Goal: Book appointment/travel/reservation

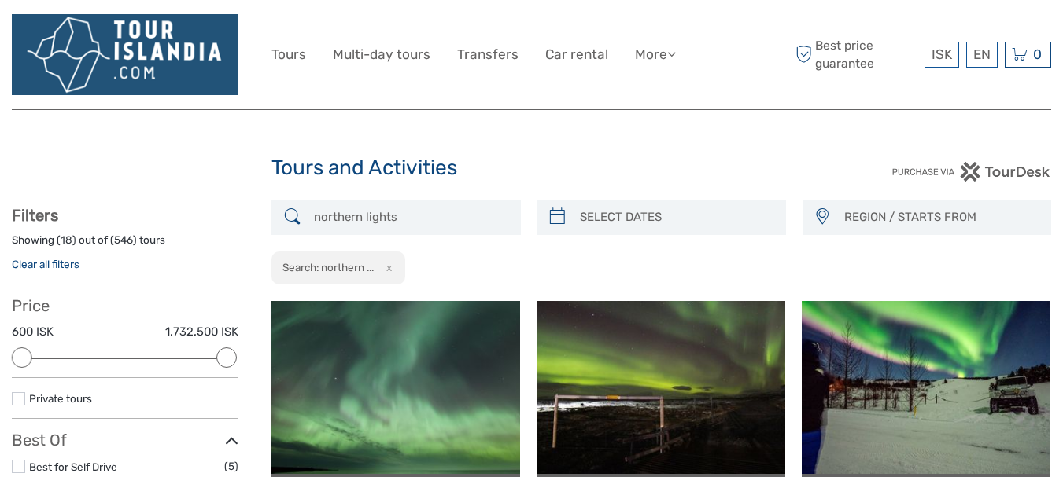
select select
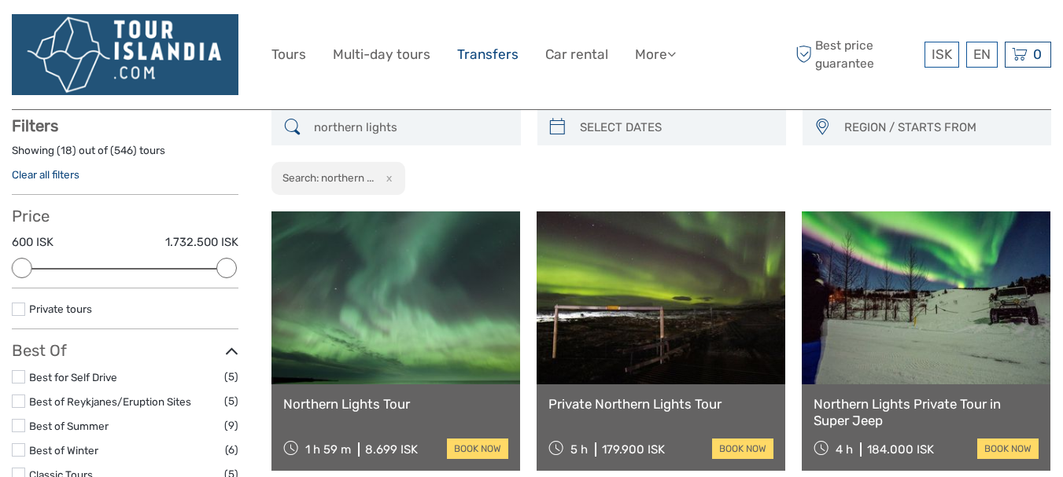
click at [507, 62] on link "Transfers" at bounding box center [487, 54] width 61 height 23
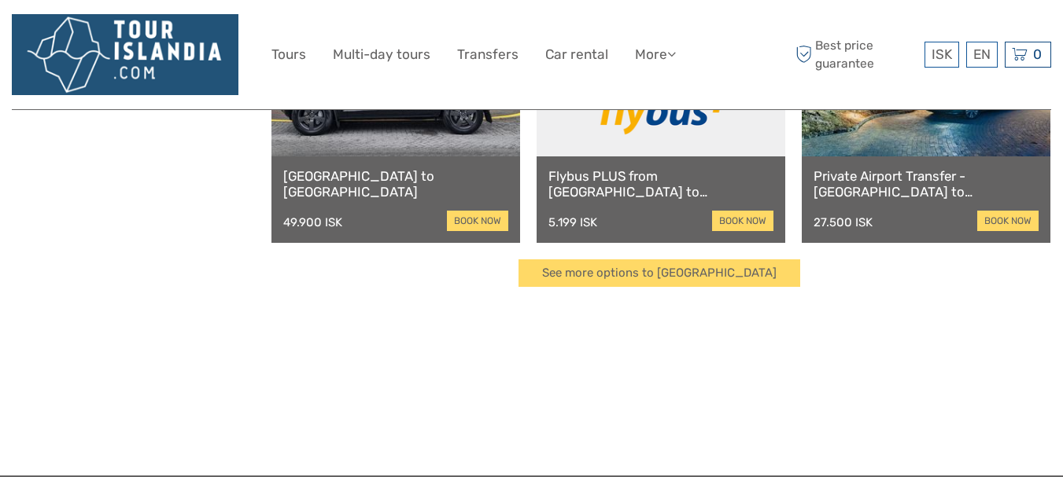
scroll to position [708, 0]
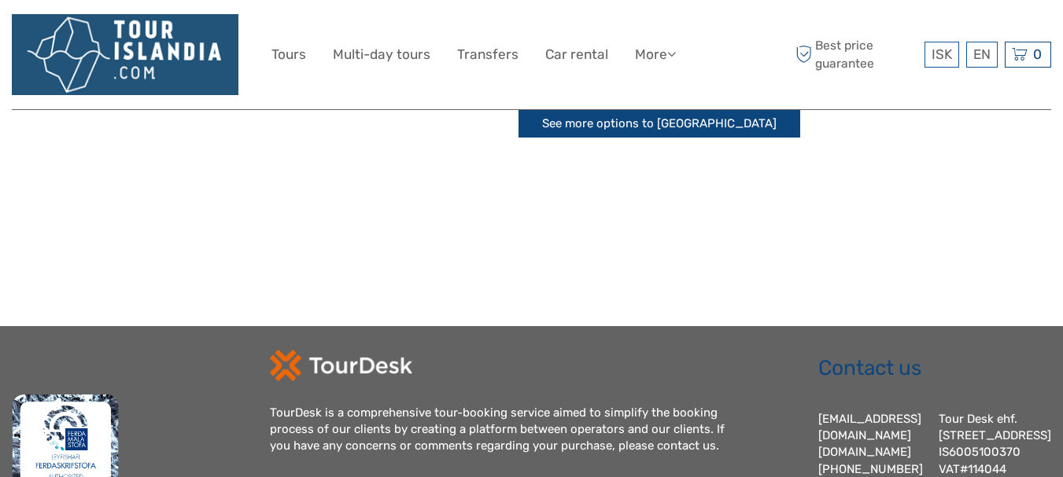
click at [666, 119] on link "See more options to Keflavík airport" at bounding box center [659, 124] width 282 height 28
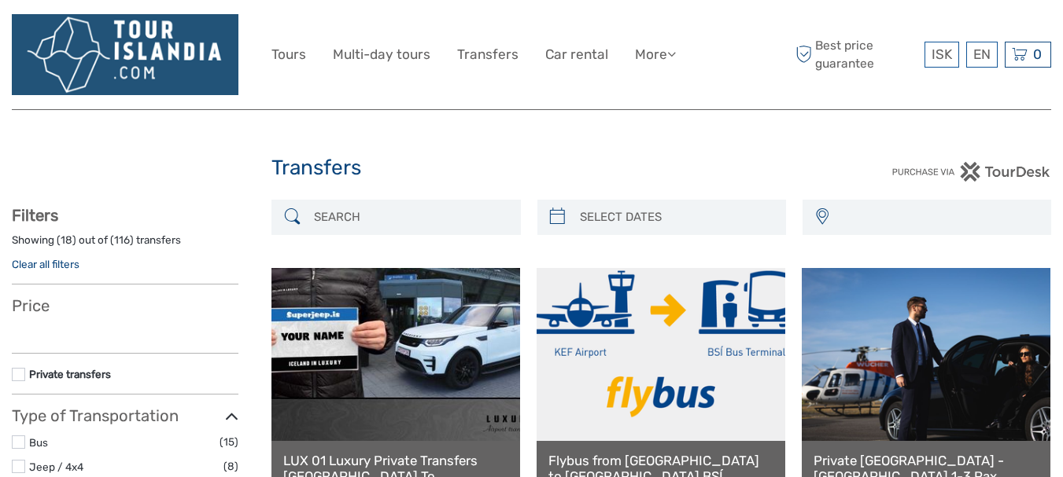
select select
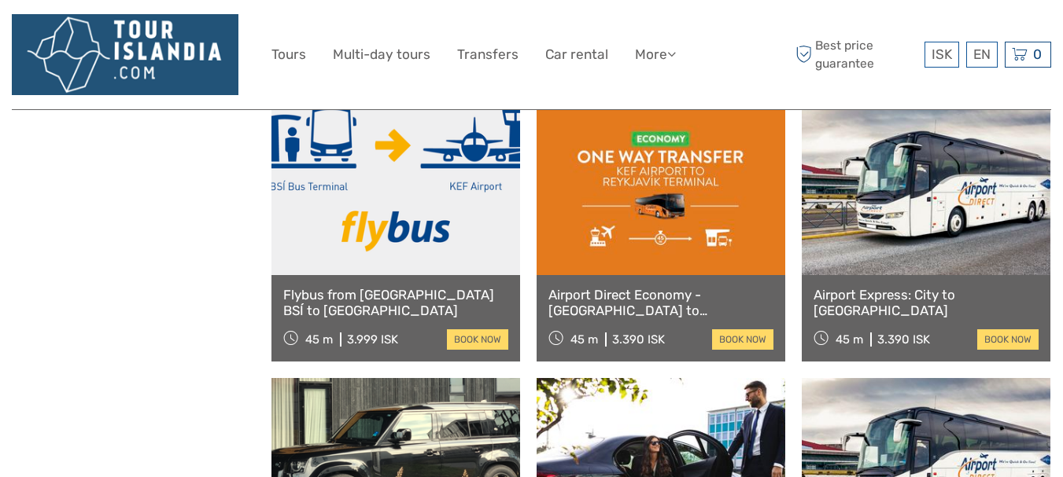
scroll to position [1023, 0]
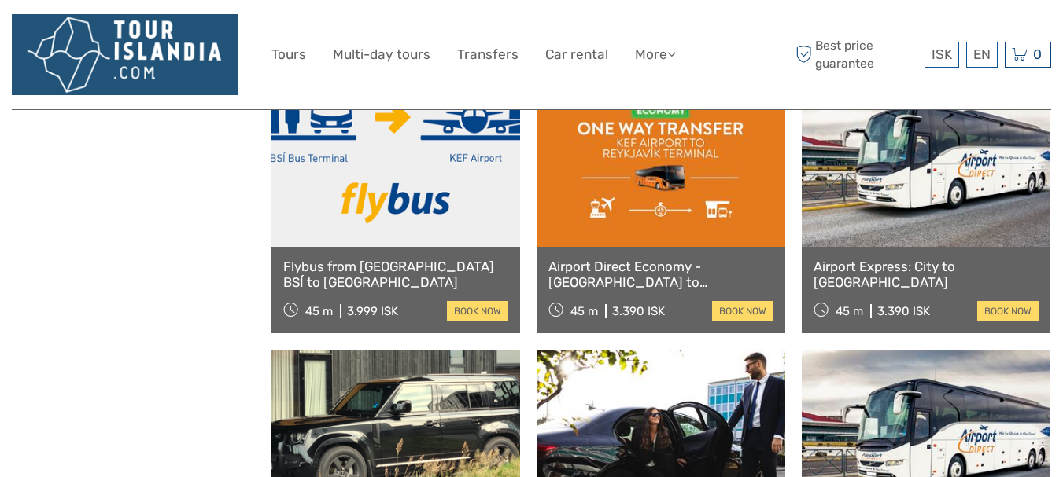
click at [380, 183] on link at bounding box center [395, 160] width 249 height 173
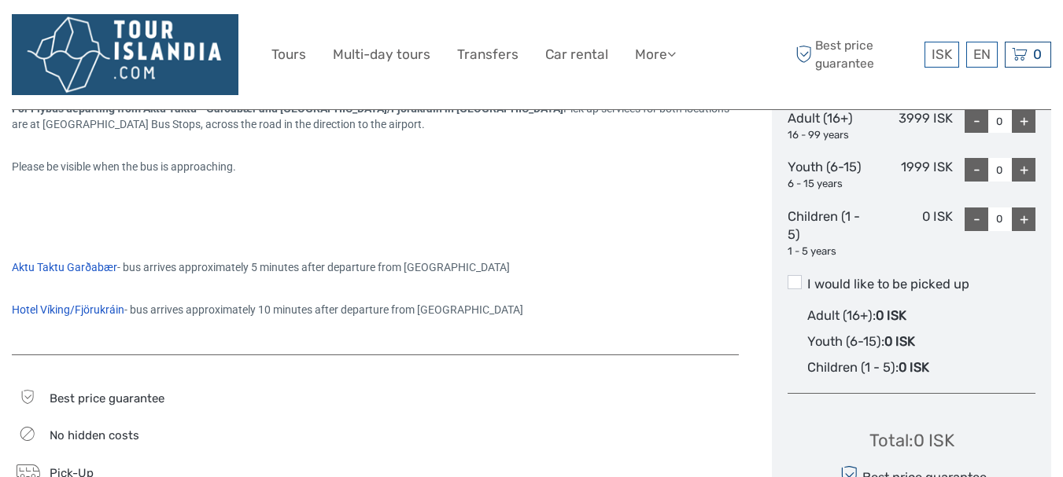
scroll to position [787, 0]
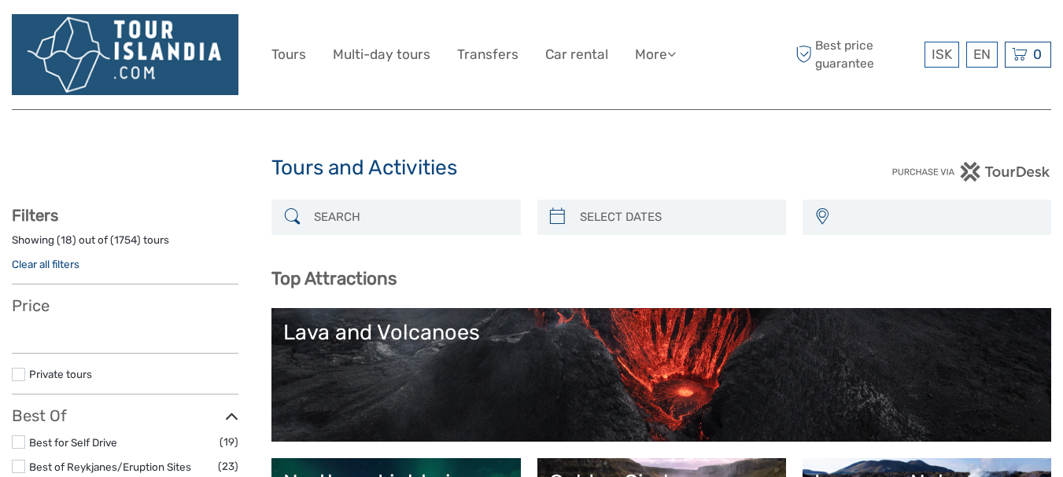
select select
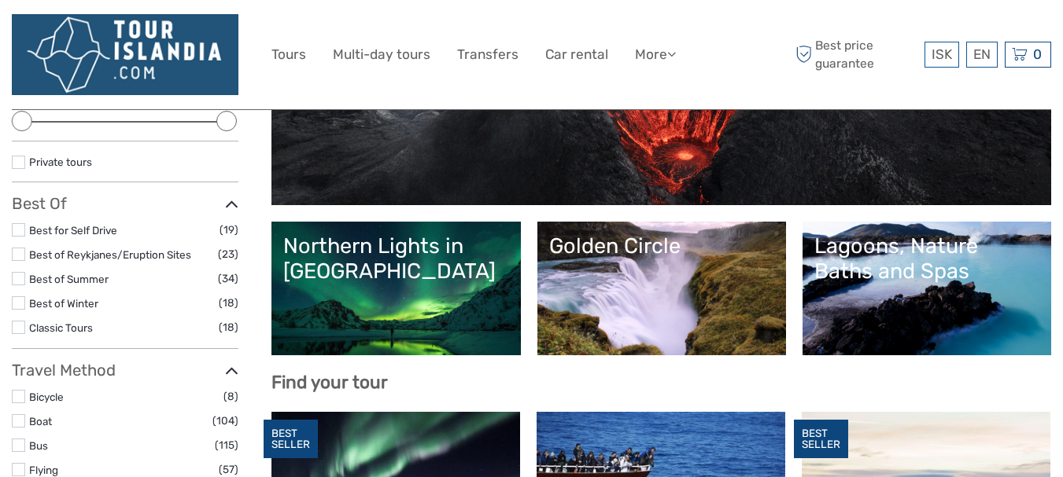
scroll to position [236, 0]
